Goal: Task Accomplishment & Management: Use online tool/utility

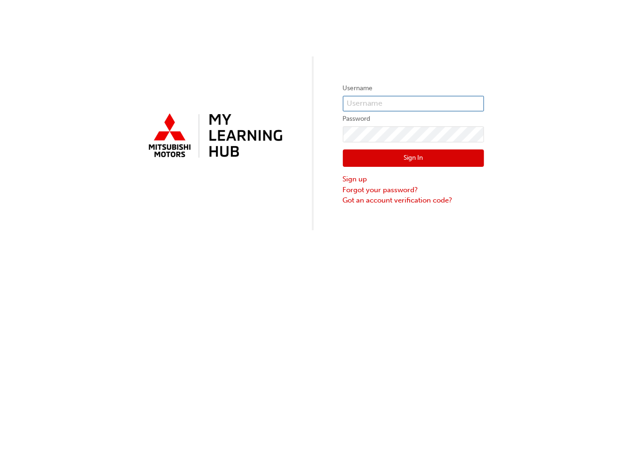
click at [373, 96] on input "text" at bounding box center [413, 104] width 141 height 16
click at [567, 320] on div "Username Password Sign In Sign up Forgot your password? Got an account verifica…" at bounding box center [313, 234] width 627 height 469
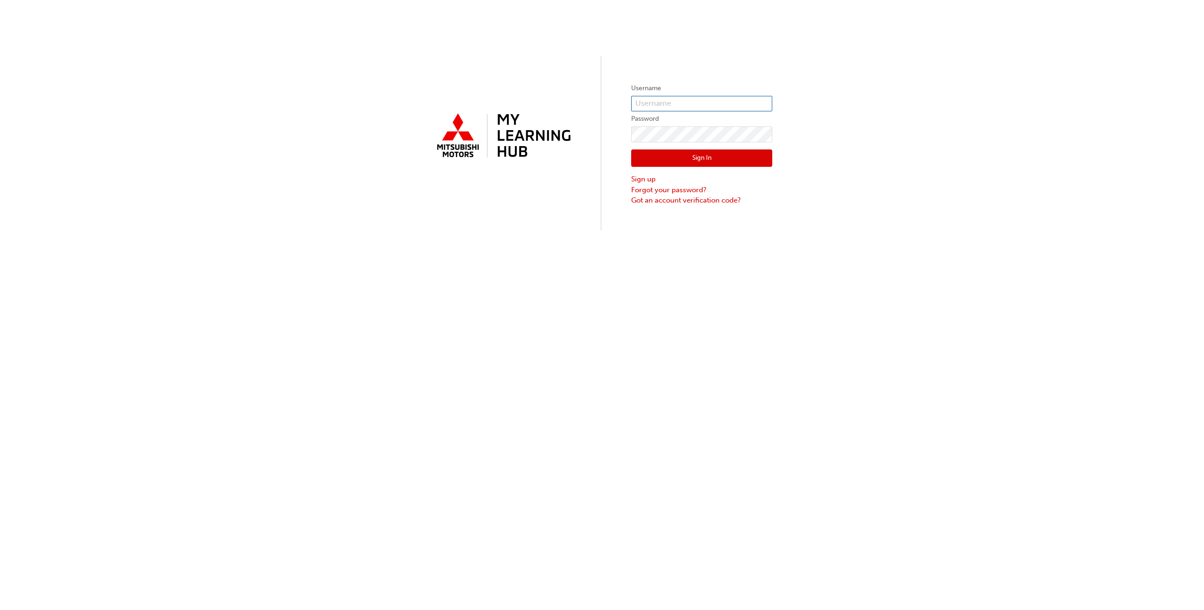
click at [626, 103] on input "text" at bounding box center [701, 104] width 141 height 16
click at [626, 100] on input "text" at bounding box center [701, 104] width 141 height 16
paste input "0005979454"
type input "0005979454"
click at [626, 157] on button "Sign In" at bounding box center [701, 159] width 141 height 18
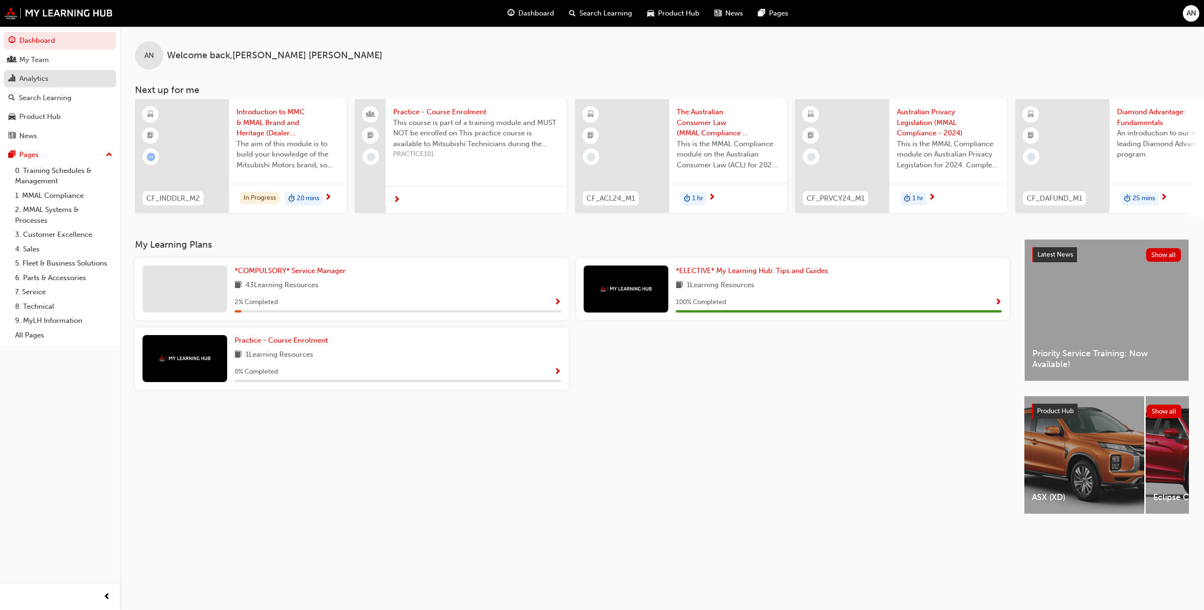
click at [52, 76] on div "Analytics" at bounding box center [59, 79] width 103 height 12
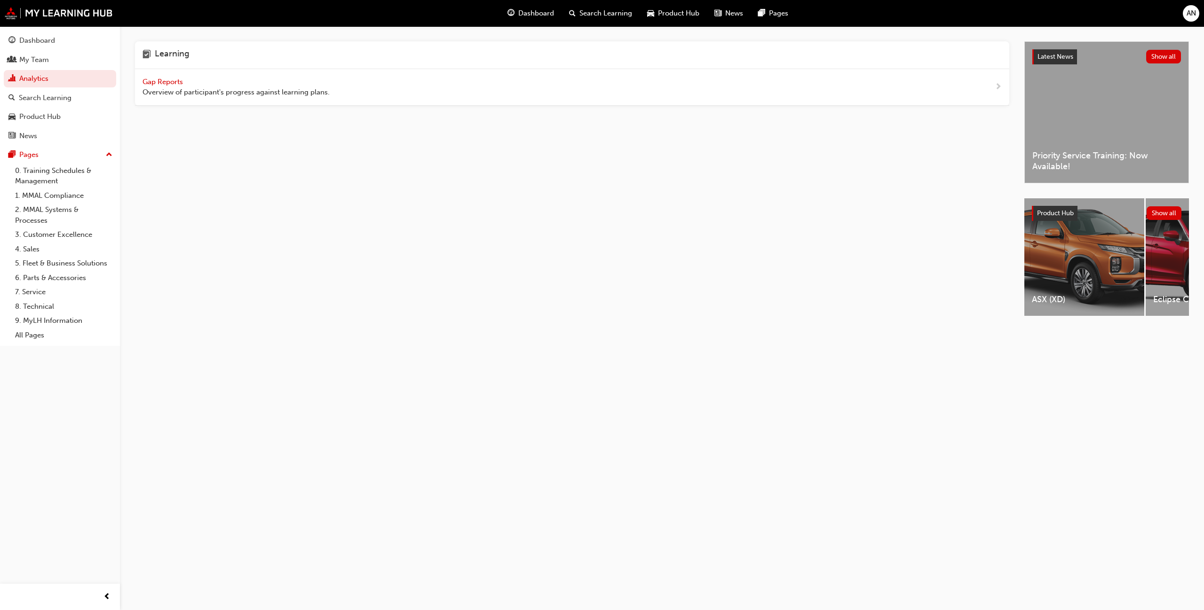
click at [166, 83] on span "Gap Reports" at bounding box center [163, 82] width 42 height 8
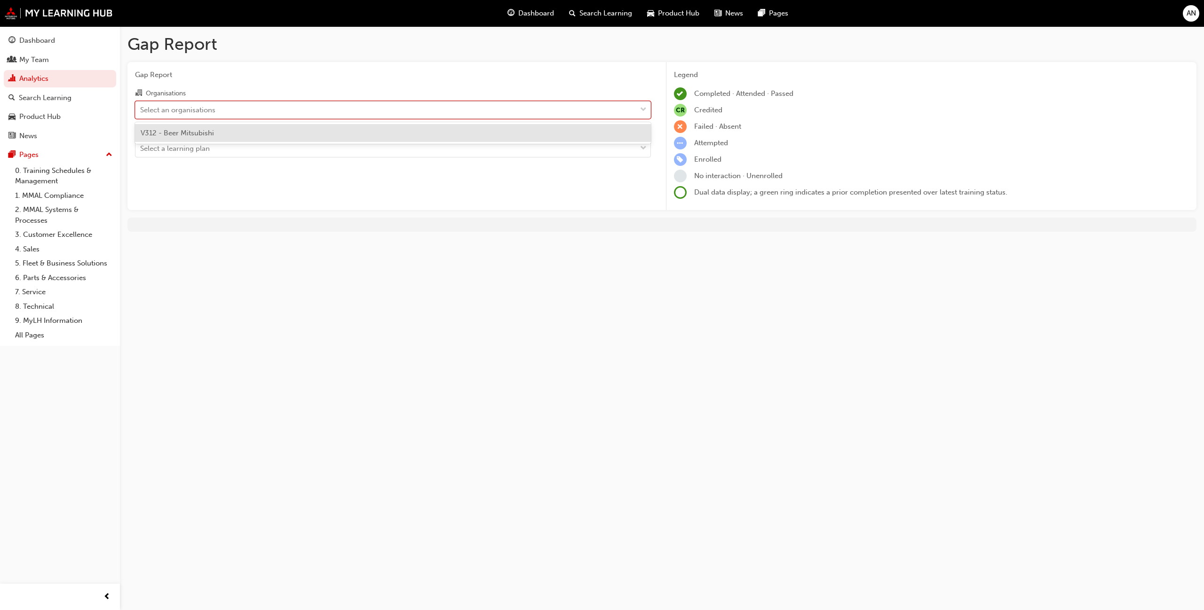
click at [626, 111] on div at bounding box center [643, 110] width 14 height 17
click at [141, 111] on input "Organisations option V312 - Beer Mitsubishi focused, 1 of 1. 1 result available…" at bounding box center [140, 109] width 1 height 8
click at [451, 132] on div "V312 - Beer Mitsubishi" at bounding box center [393, 133] width 516 height 18
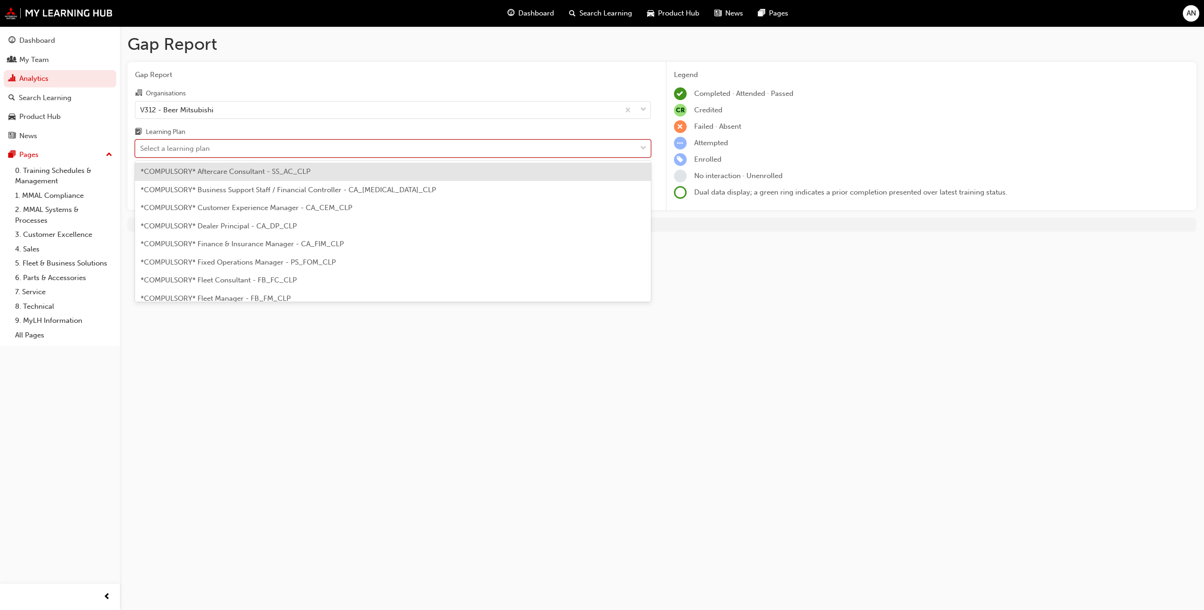
click at [626, 146] on div at bounding box center [643, 148] width 14 height 17
click at [141, 146] on input "Learning Plan option *COMPULSORY* Aftercare Consultant - SS_AC_CLP focused, 1 o…" at bounding box center [140, 148] width 1 height 8
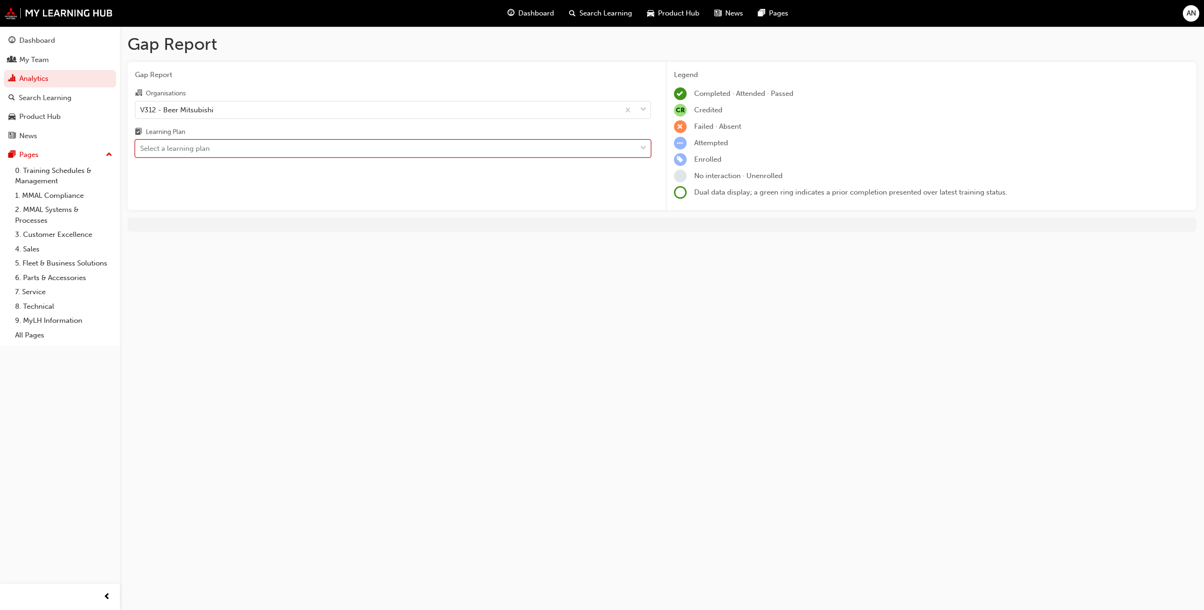
click at [626, 146] on div at bounding box center [643, 148] width 14 height 17
click at [141, 146] on input "Learning Plan 0 results available. Select is focused ,type to refine list, pres…" at bounding box center [140, 148] width 1 height 8
click at [626, 147] on span "down-icon" at bounding box center [643, 148] width 7 height 12
click at [141, 147] on input "Learning Plan 0 results available. Select is focused ,type to refine list, pres…" at bounding box center [140, 148] width 1 height 8
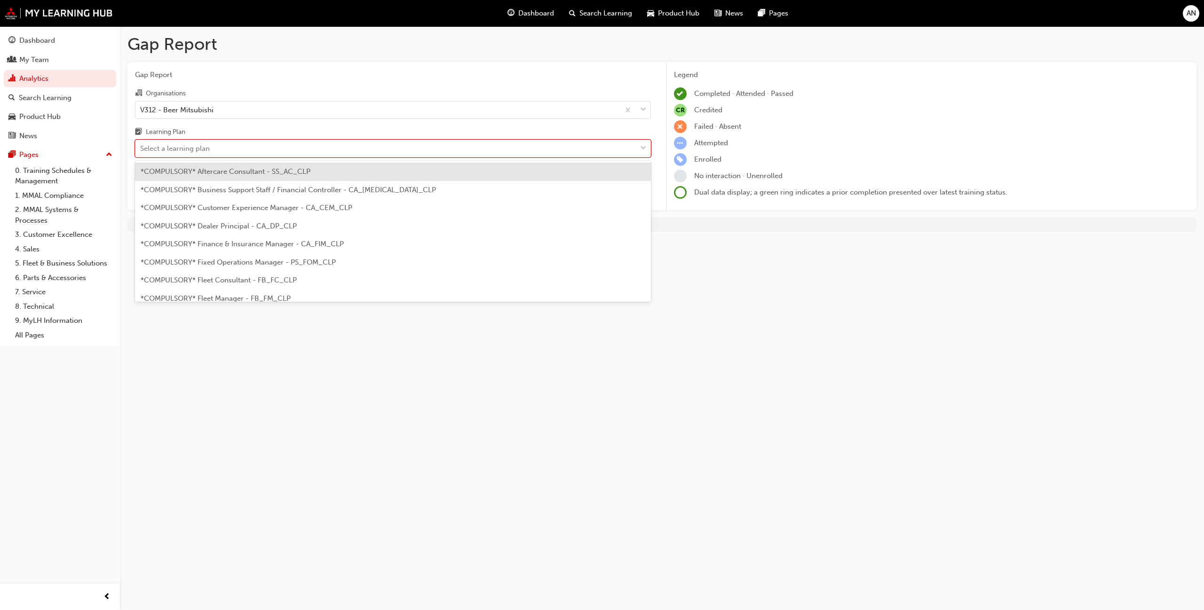
click at [190, 175] on span "*COMPULSORY* Aftercare Consultant - SS_AC_CLP" at bounding box center [226, 171] width 170 height 8
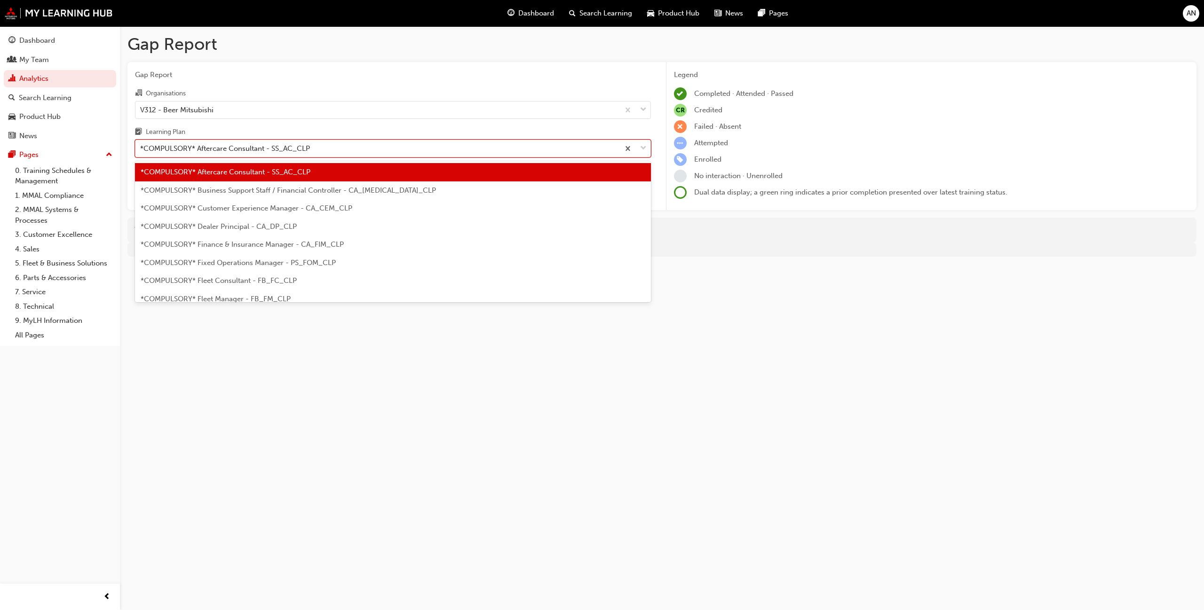
click at [626, 149] on span "down-icon" at bounding box center [643, 148] width 7 height 12
click at [141, 149] on input "Learning Plan option *COMPULSORY* Aftercare Consultant - SS_AC_CLP, selected. o…" at bounding box center [140, 148] width 1 height 8
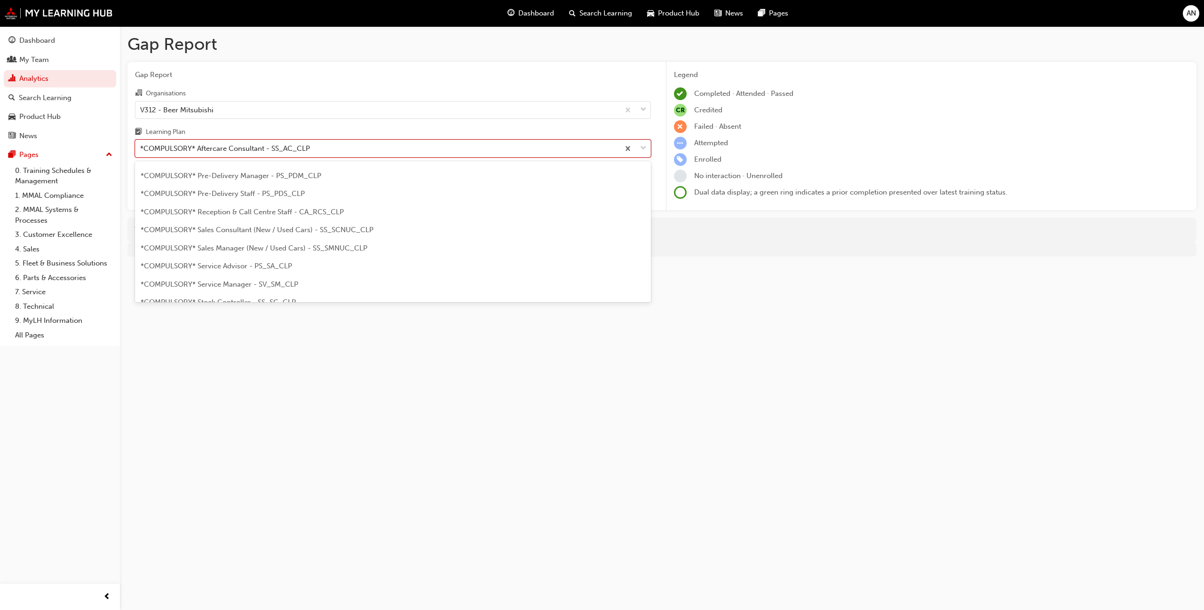
scroll to position [251, 0]
click at [264, 245] on span "*COMPULSORY* Service Advisor - PS_SA_CLP" at bounding box center [216, 247] width 151 height 8
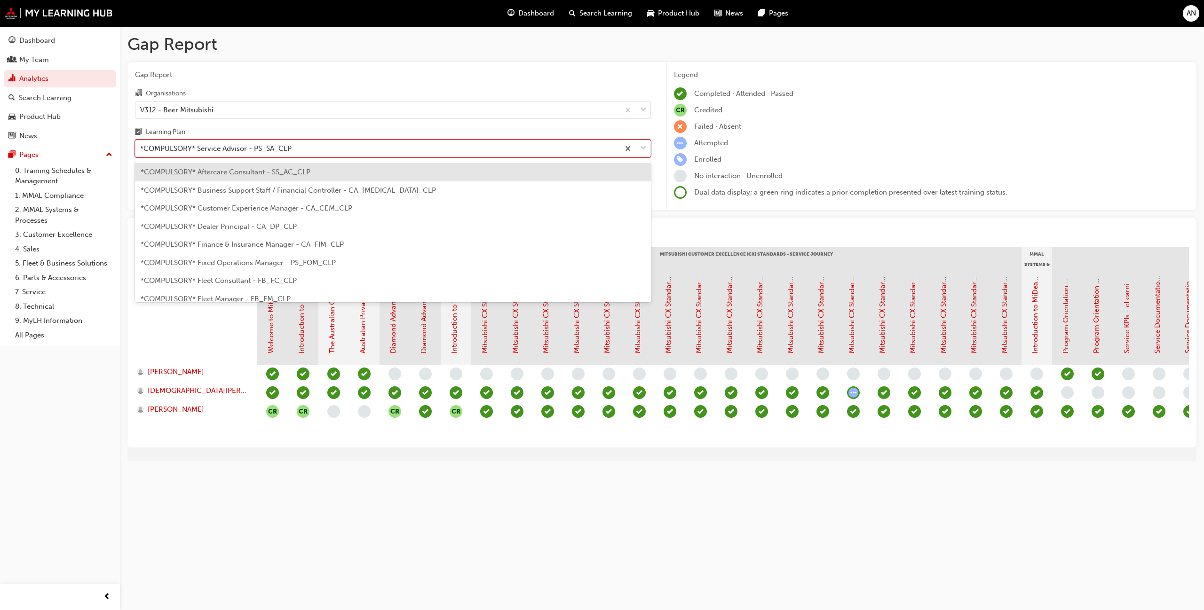
click at [626, 149] on span "down-icon" at bounding box center [643, 148] width 7 height 12
click at [141, 149] on input "Learning Plan option *COMPULSORY* Service Advisor - PS_SA_CLP, selected. option…" at bounding box center [140, 148] width 1 height 8
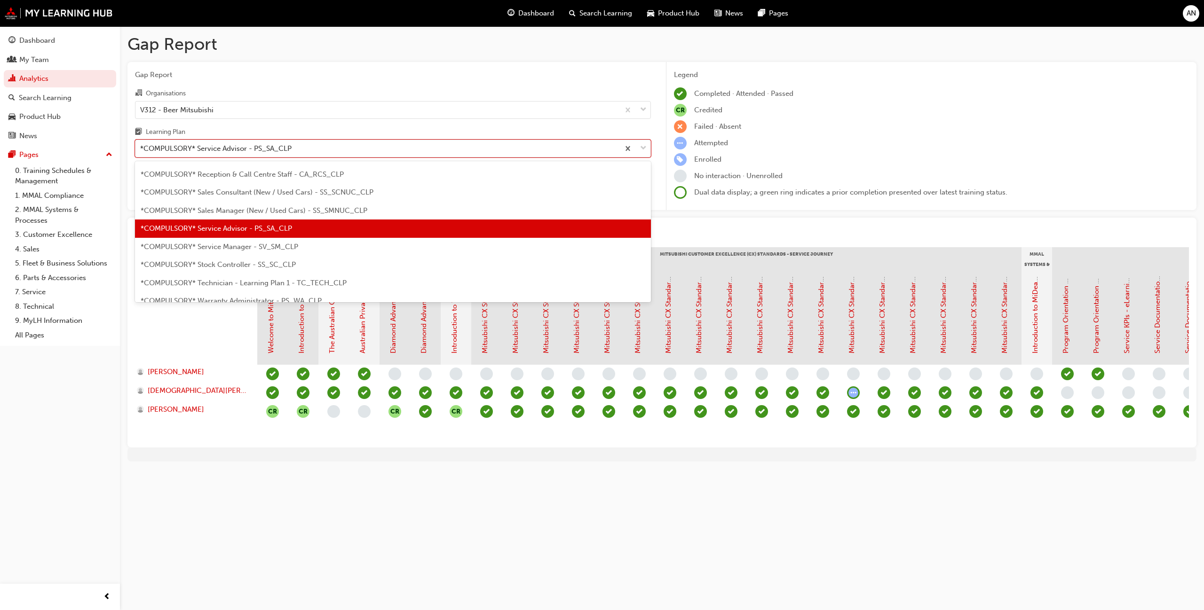
scroll to position [279, 0]
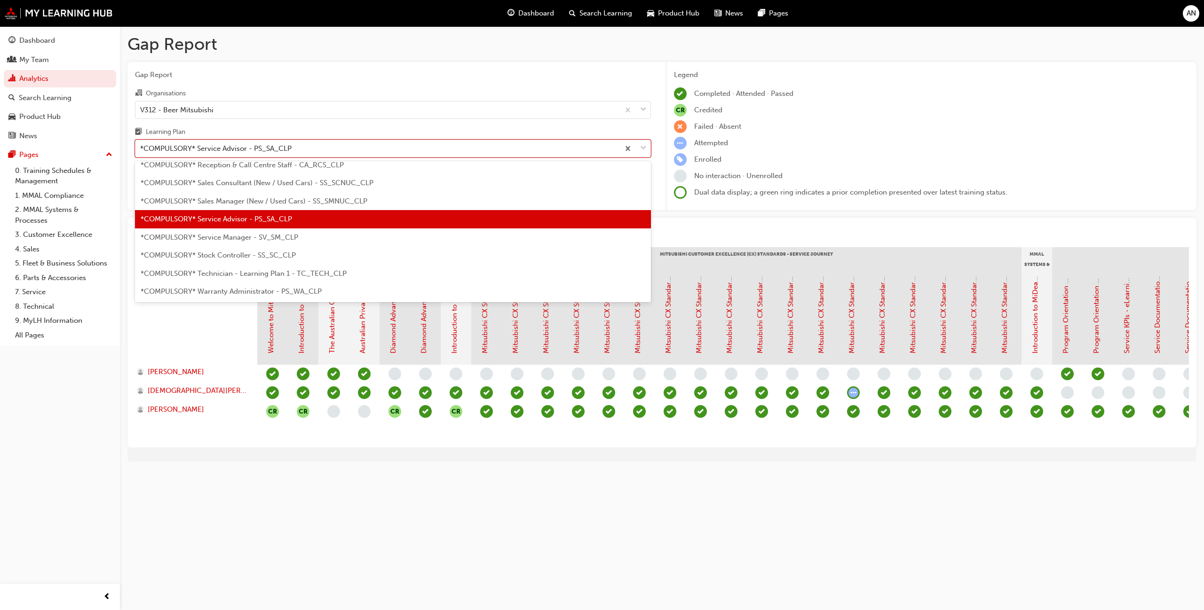
click at [312, 278] on div "*COMPULSORY* Technician - Learning Plan 1 - TC_TECH_CLP" at bounding box center [393, 274] width 516 height 18
